Goal: Task Accomplishment & Management: Manage account settings

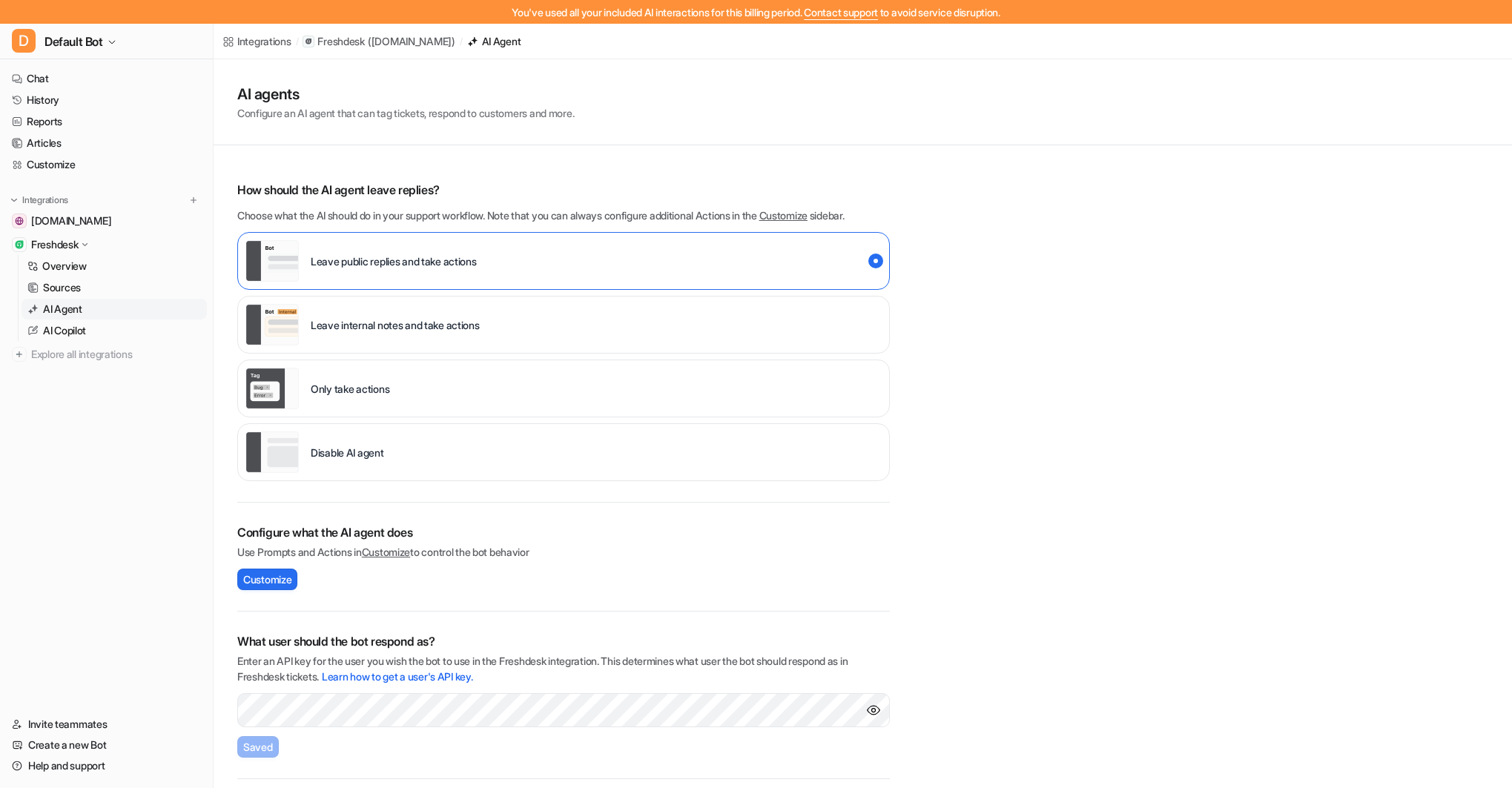
scroll to position [67, 0]
click at [82, 759] on link "Help and support" at bounding box center [107, 766] width 201 height 21
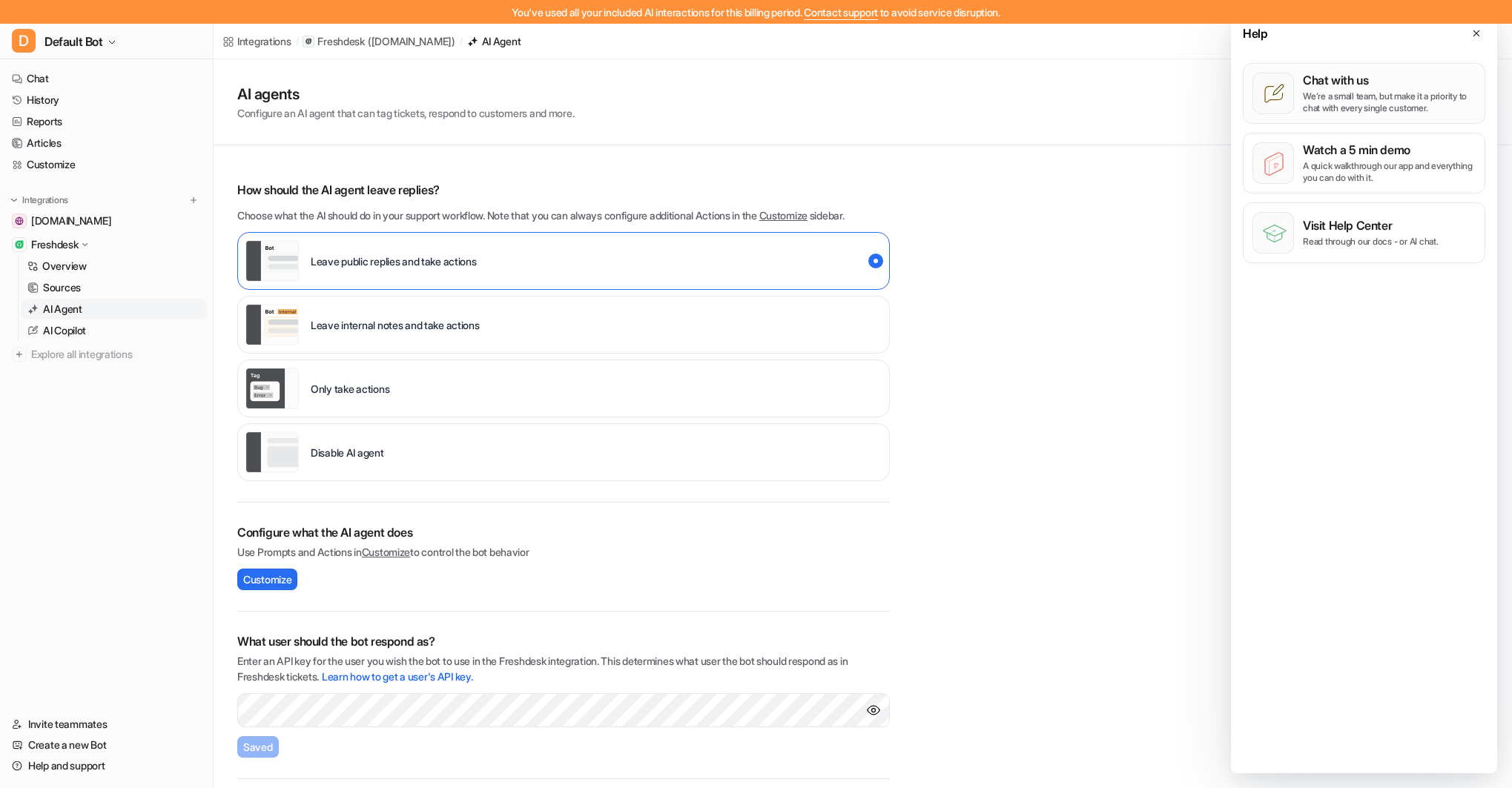
click at [1316, 92] on p "We’re a small team, but make it a priority to chat with every single customer." at bounding box center [1389, 102] width 173 height 24
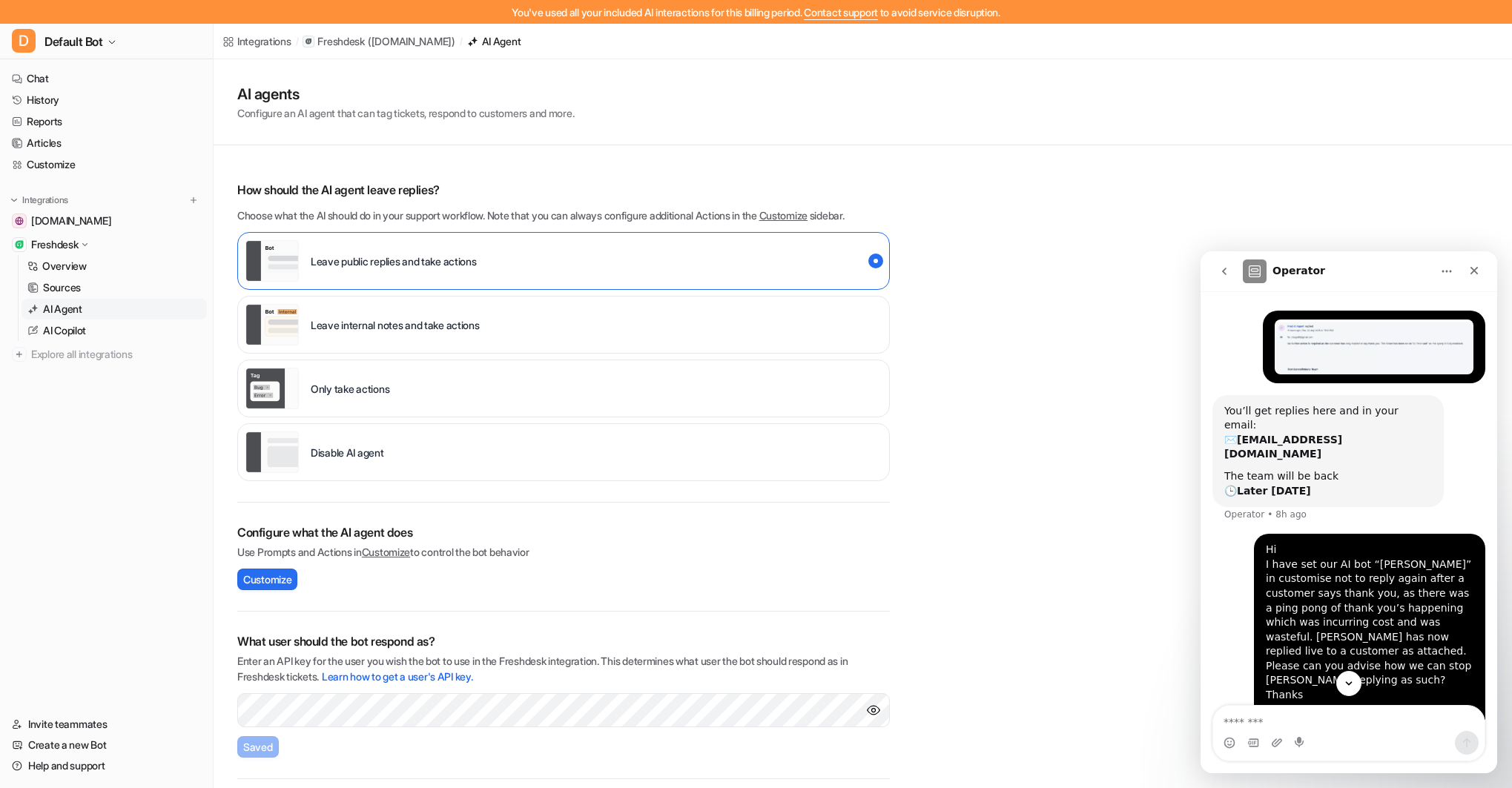
scroll to position [0, 0]
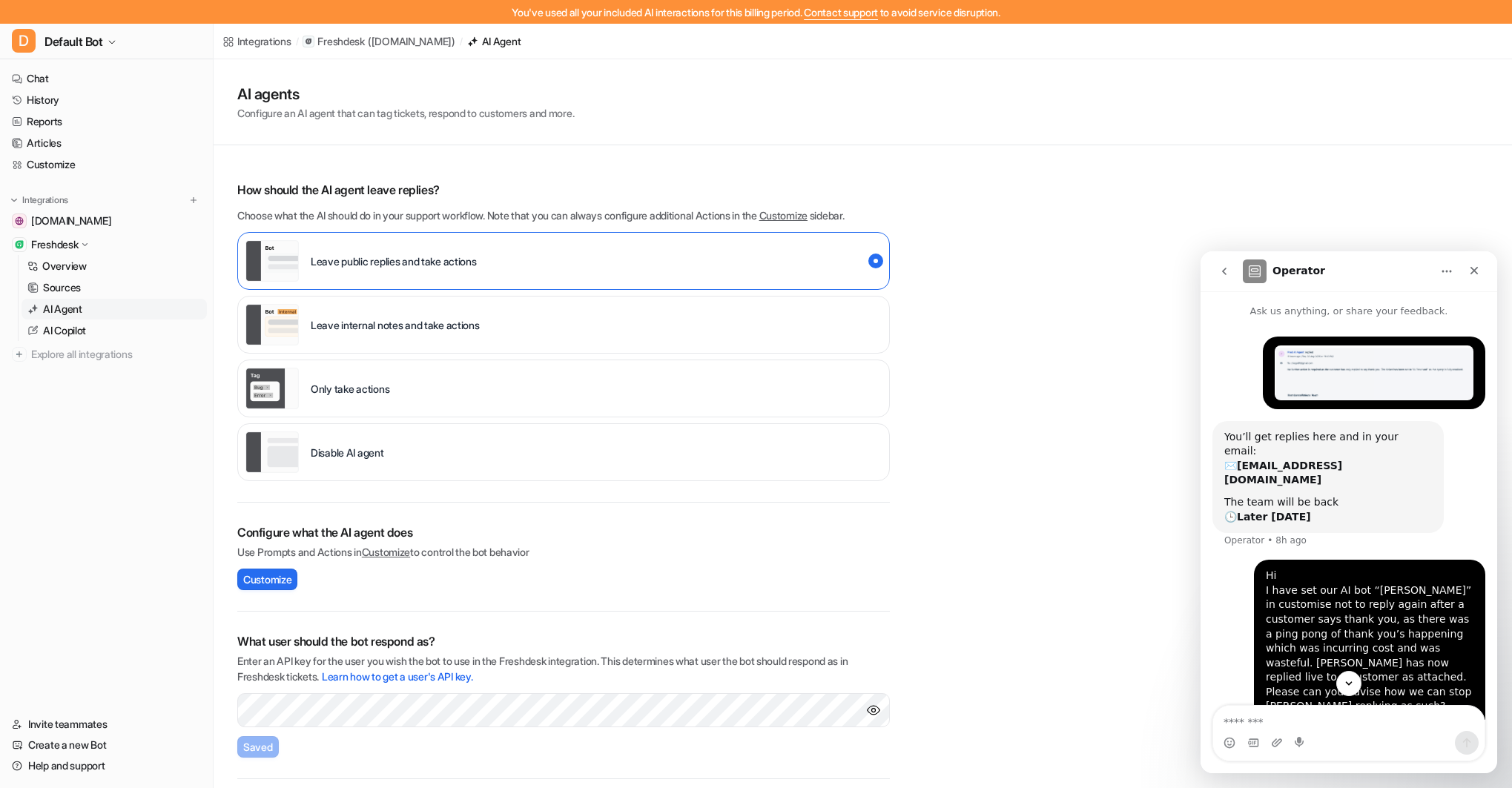
click at [1369, 373] on img "help@testcancellations.com says…" at bounding box center [1373, 373] width 199 height 55
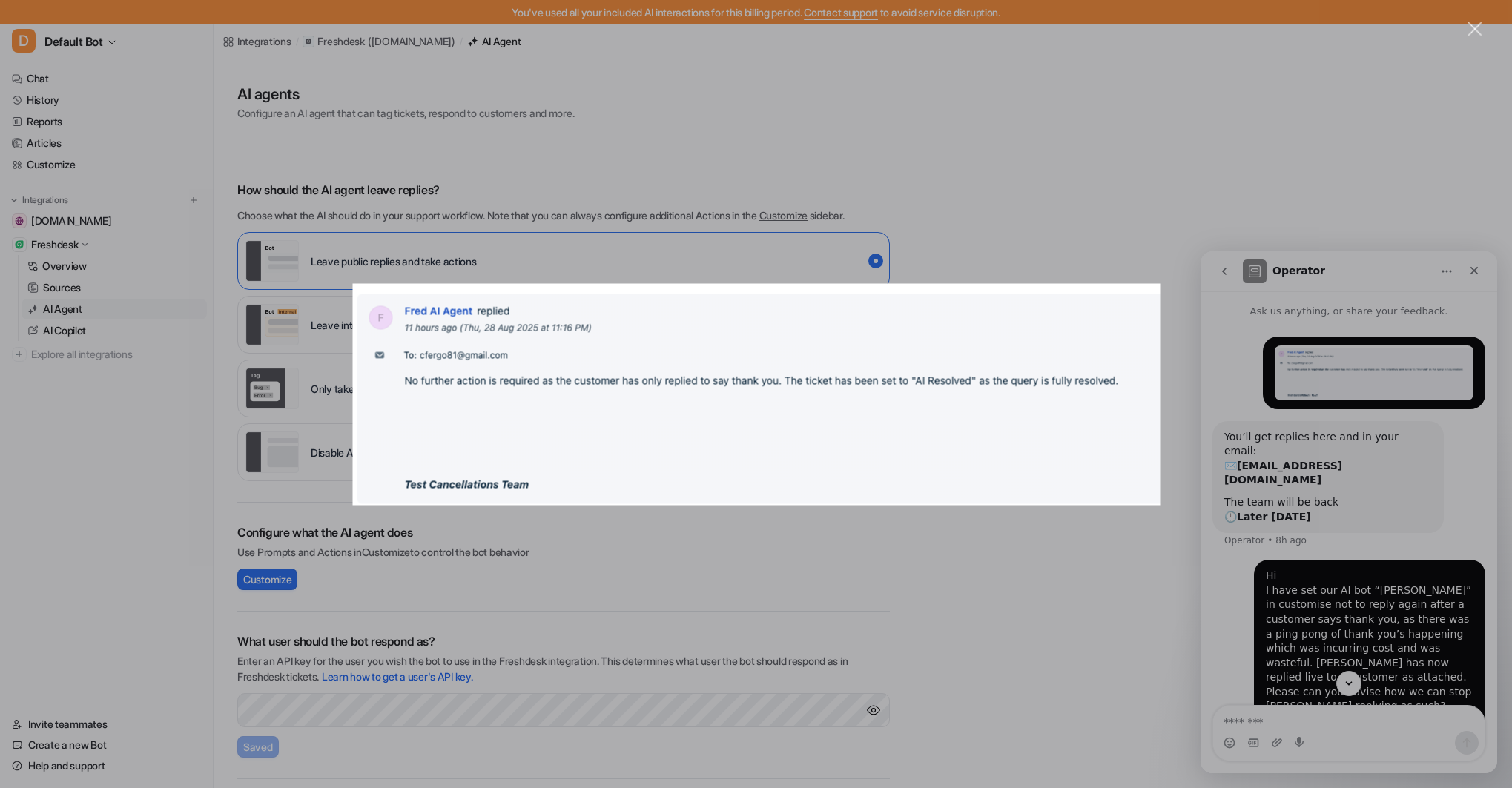
click at [1223, 237] on div "Intercom messenger" at bounding box center [756, 394] width 1512 height 788
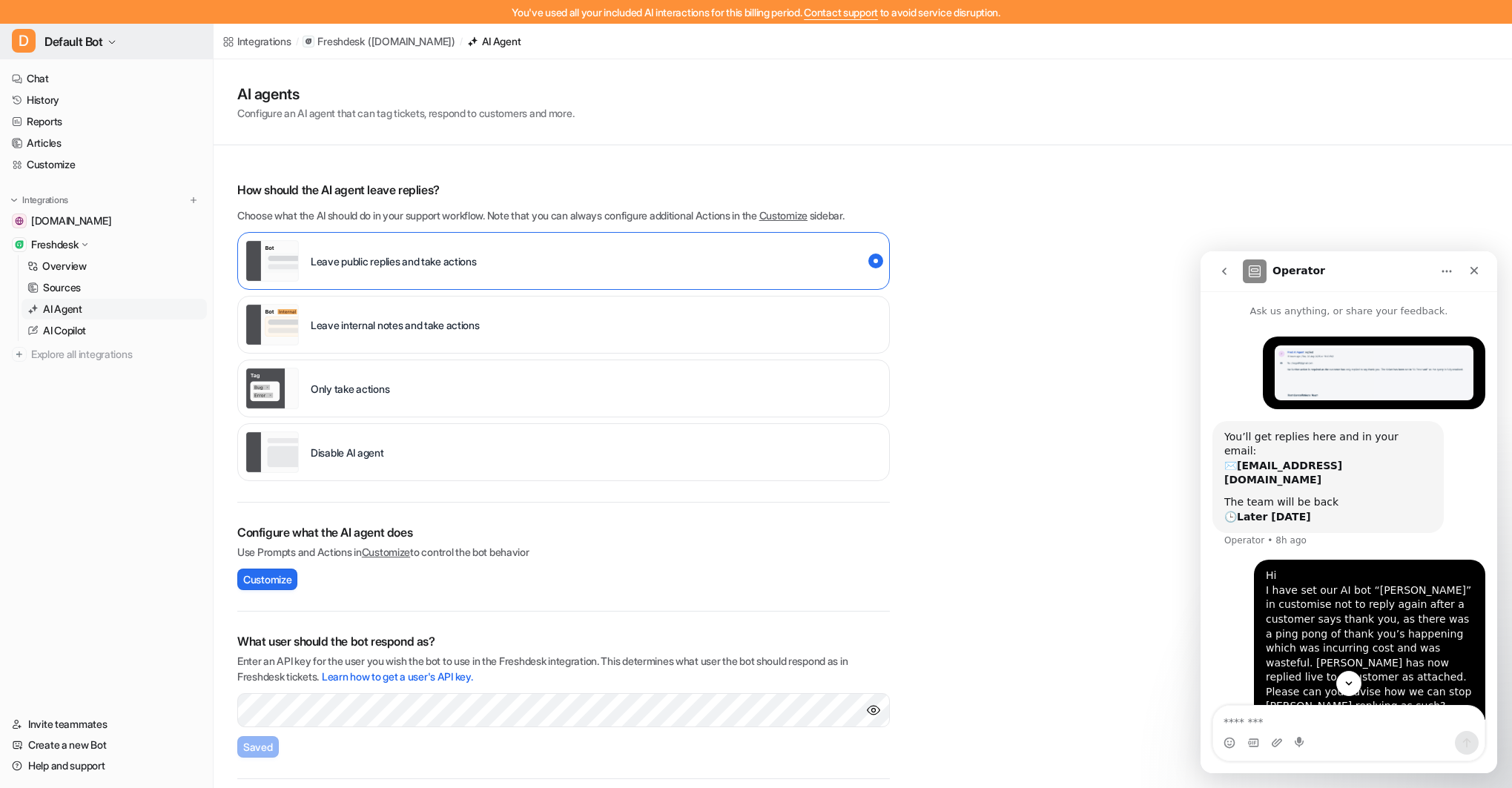
click at [130, 41] on button "D Default Bot" at bounding box center [106, 41] width 213 height 35
click at [86, 158] on link "Settings" at bounding box center [118, 161] width 205 height 25
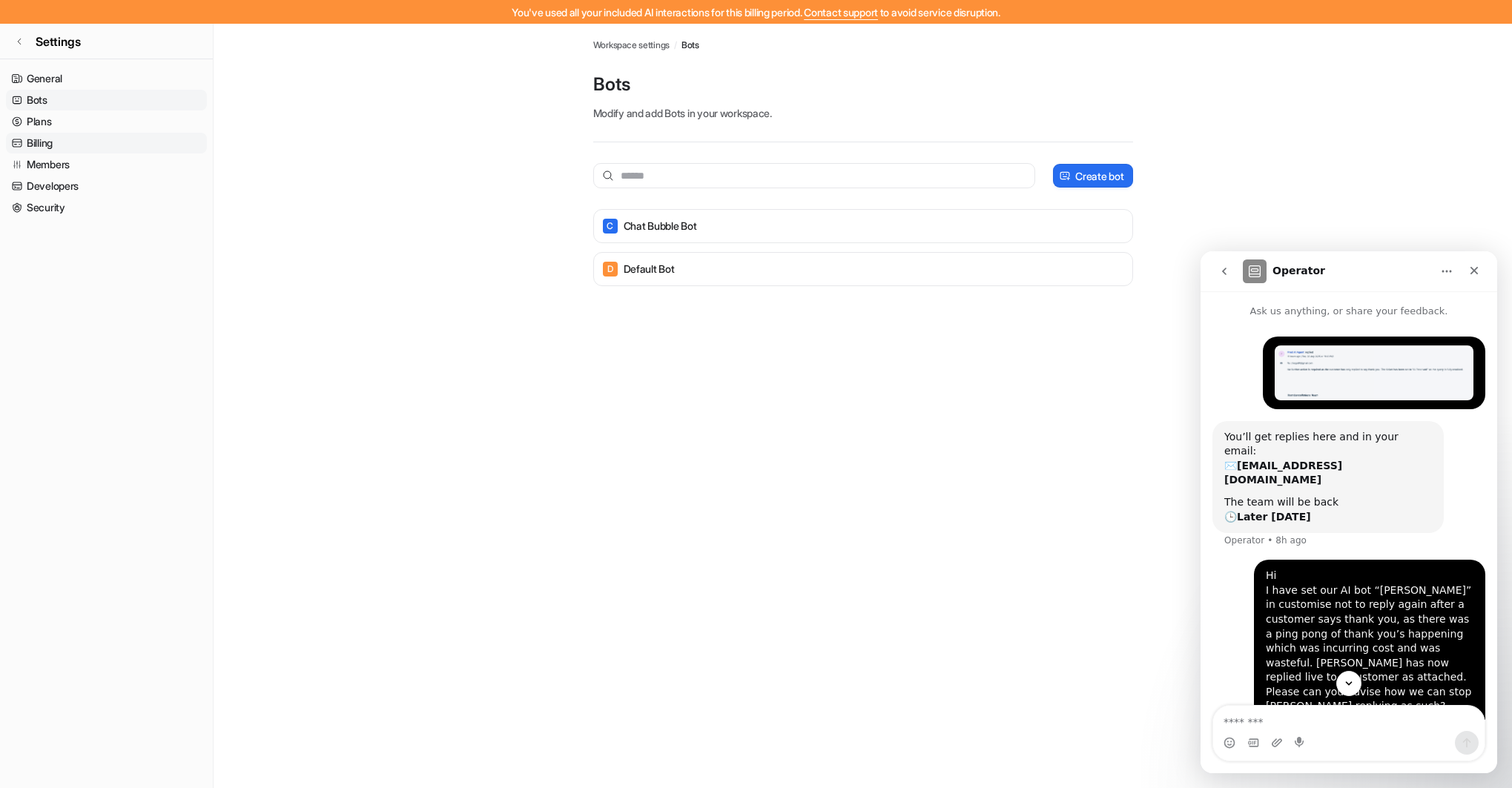
click at [60, 140] on link "Billing" at bounding box center [107, 143] width 201 height 21
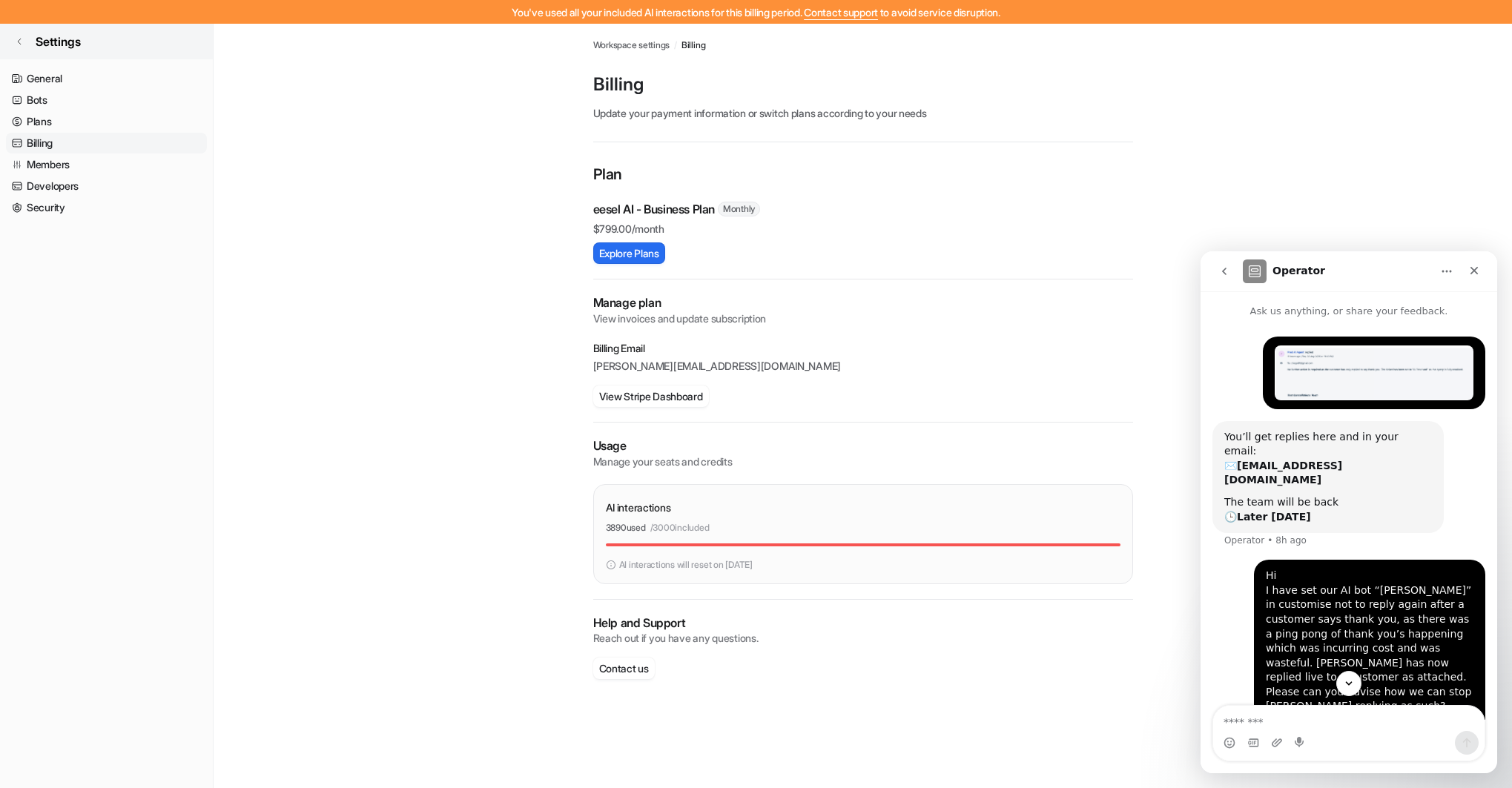
click at [29, 35] on link "Settings" at bounding box center [106, 41] width 213 height 35
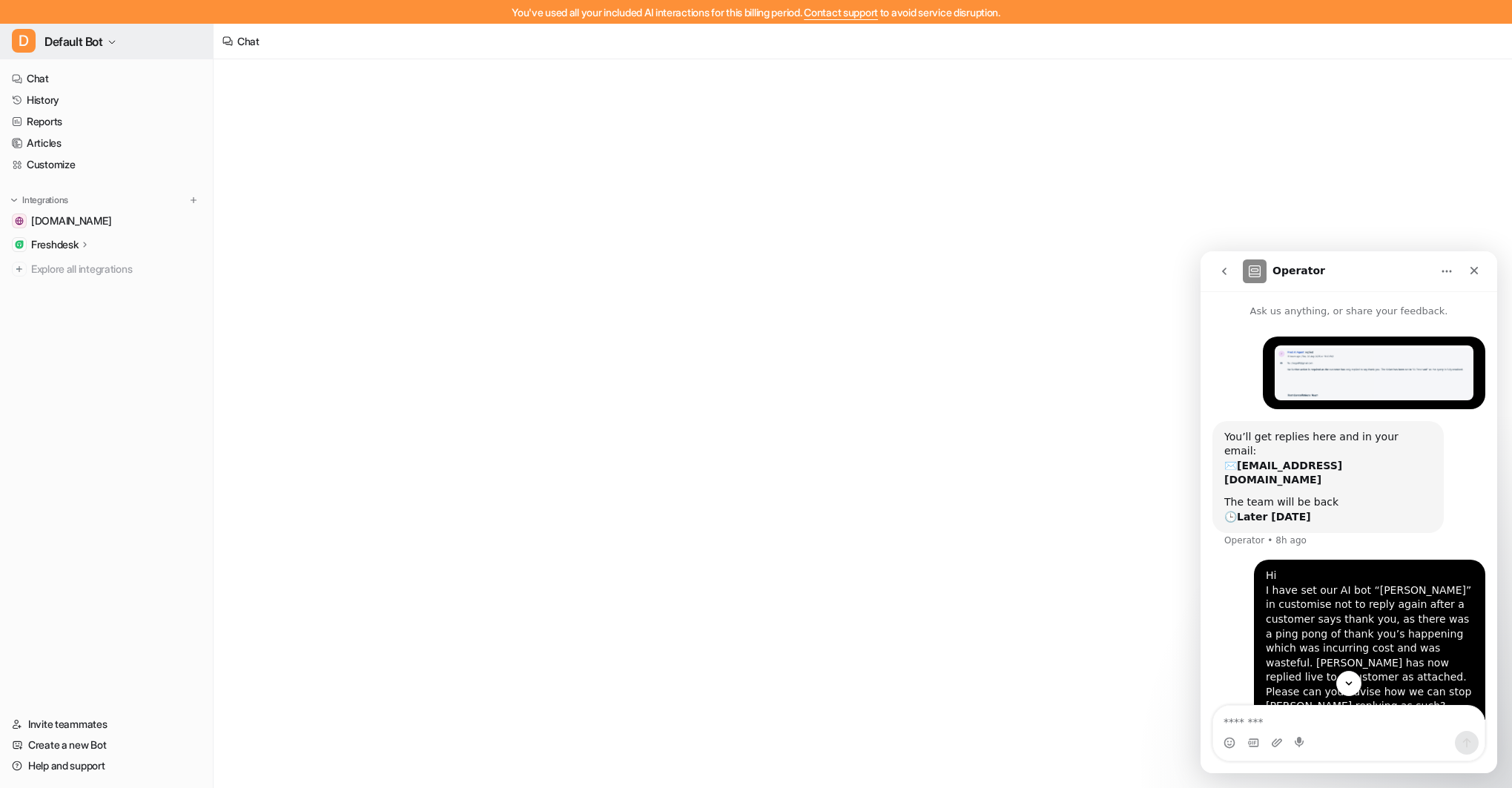
click at [24, 39] on span "D" at bounding box center [23, 41] width 24 height 24
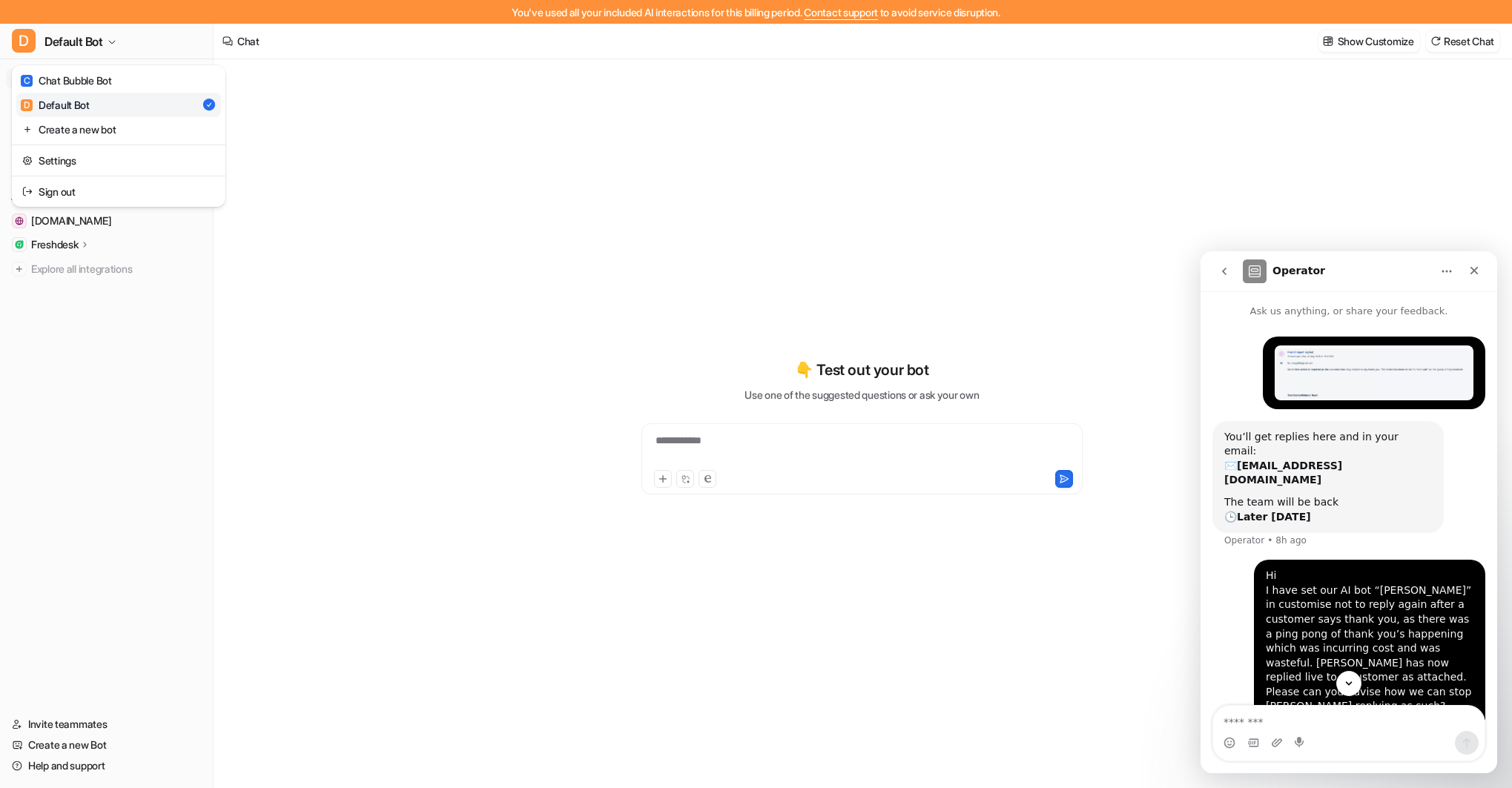
click at [84, 104] on div "D Default Bot" at bounding box center [56, 105] width 69 height 16
